Goal: Task Accomplishment & Management: Use online tool/utility

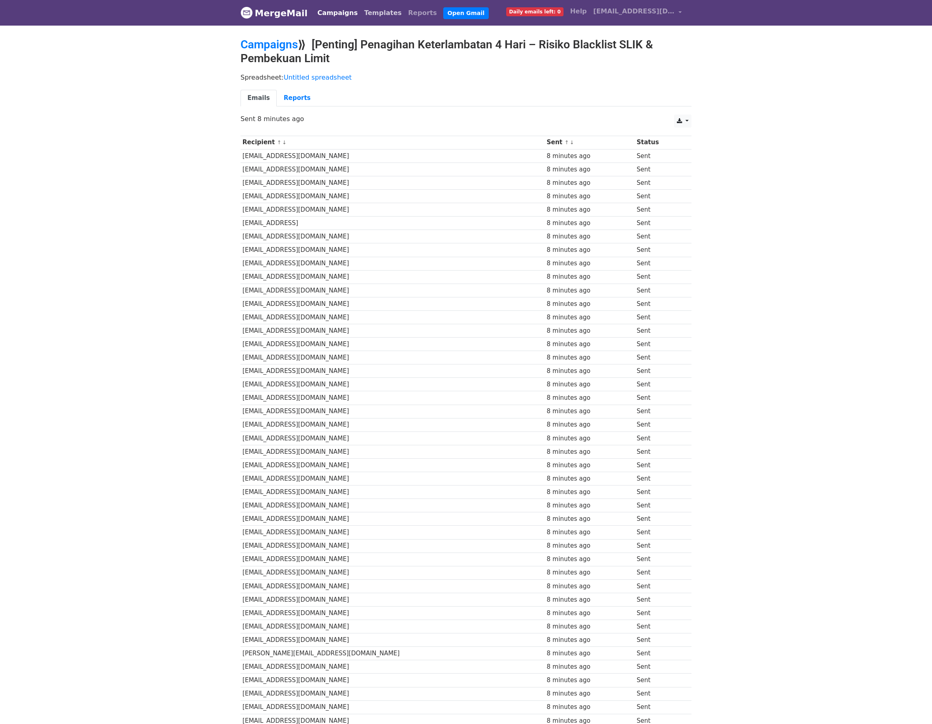
click at [382, 16] on link "Templates" at bounding box center [383, 13] width 44 height 16
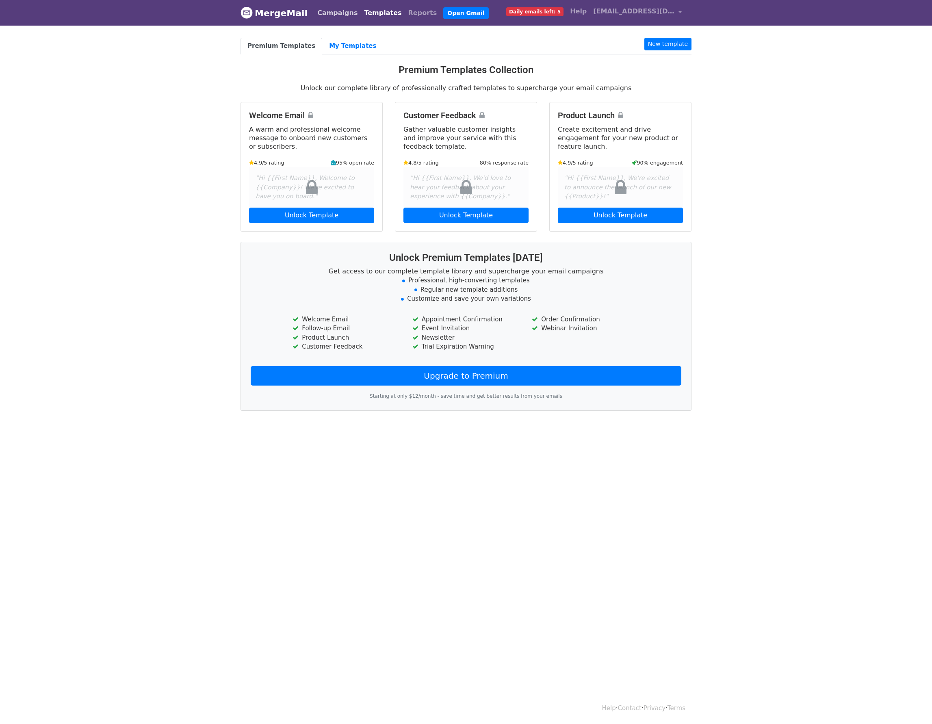
click at [321, 15] on link "Campaigns" at bounding box center [337, 13] width 47 height 16
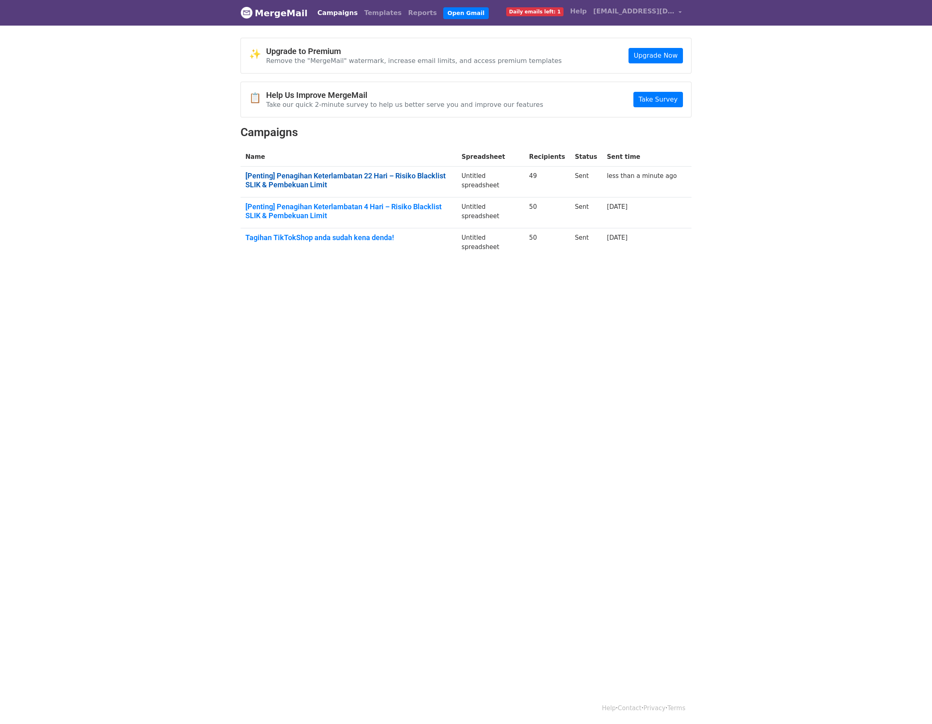
click at [422, 179] on link "[Penting] Penagihan Keterlambatan 22 Hari – Risiko Blacklist SLIK & Pembekuan L…" at bounding box center [348, 179] width 206 height 17
